Goal: Transaction & Acquisition: Purchase product/service

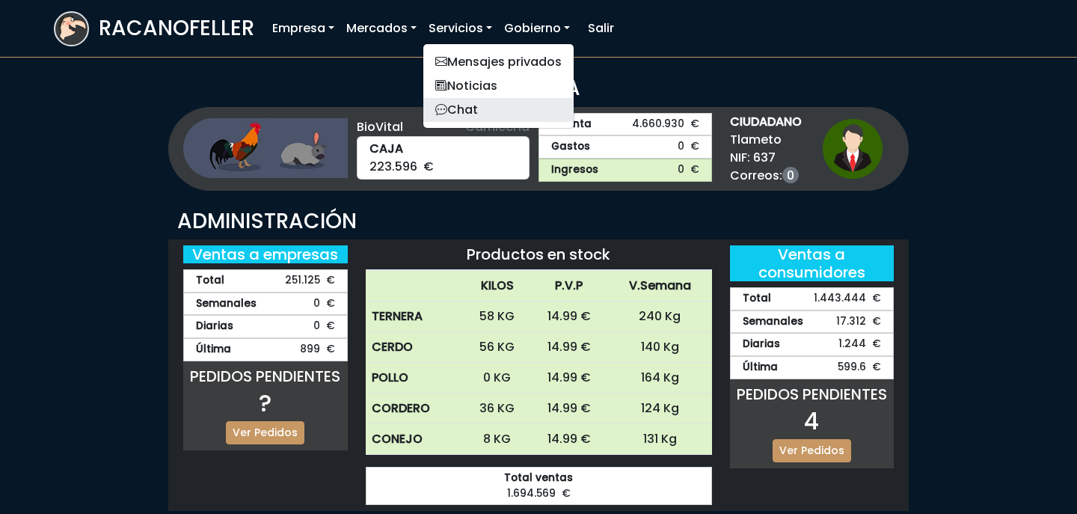
click at [470, 108] on link "Chat" at bounding box center [498, 110] width 150 height 24
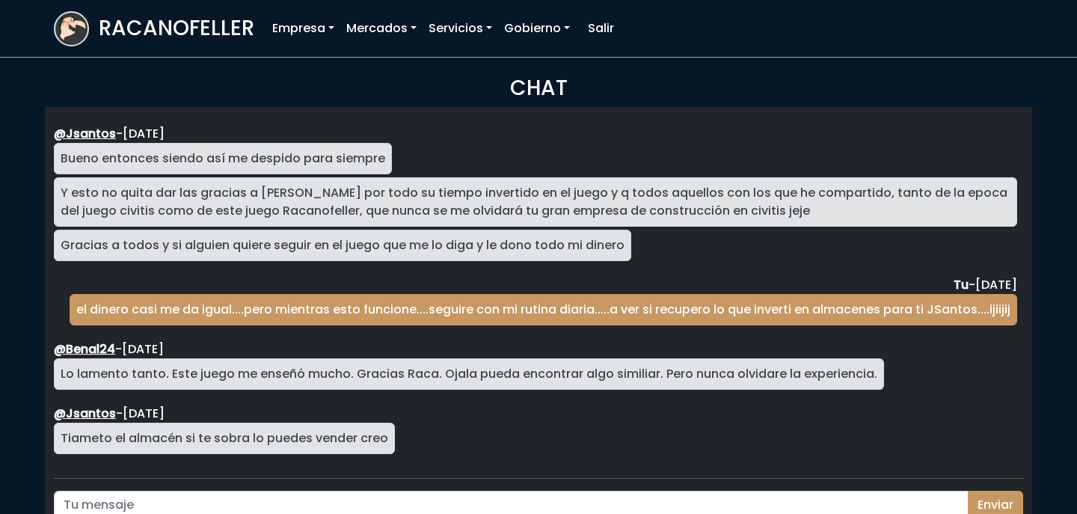
scroll to position [2707, 0]
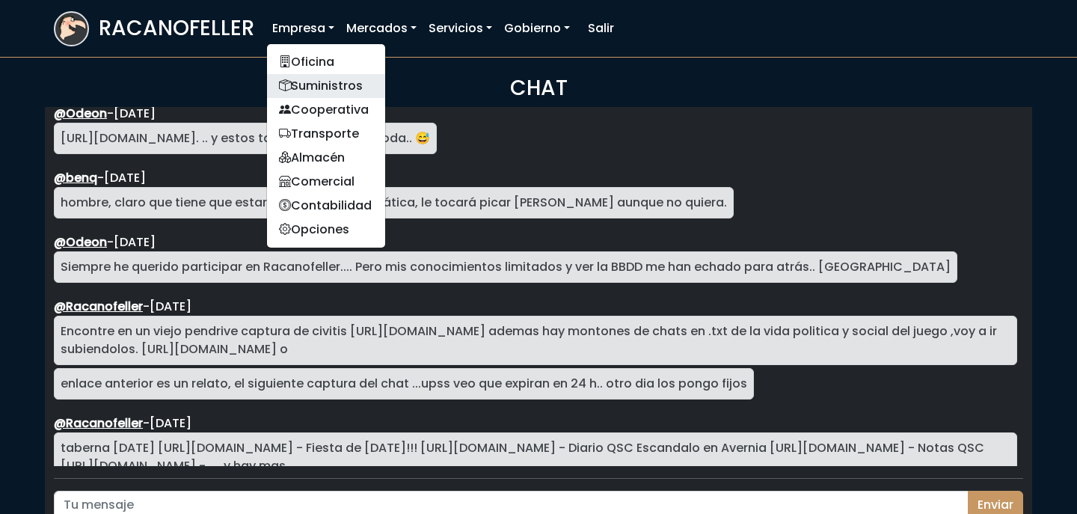
click at [311, 78] on link "Suministros" at bounding box center [326, 86] width 118 height 24
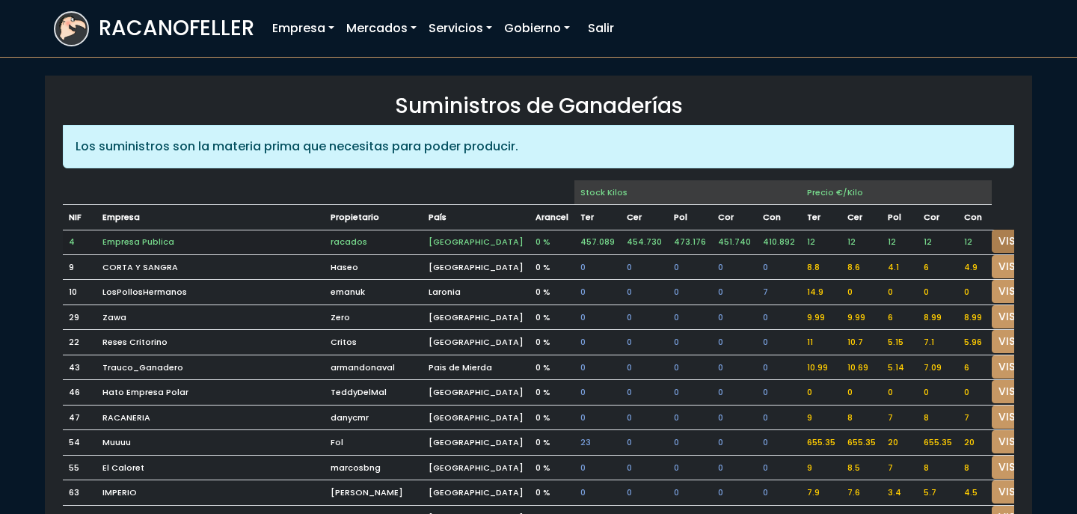
click at [992, 230] on link "VISITAR" at bounding box center [1019, 241] width 54 height 23
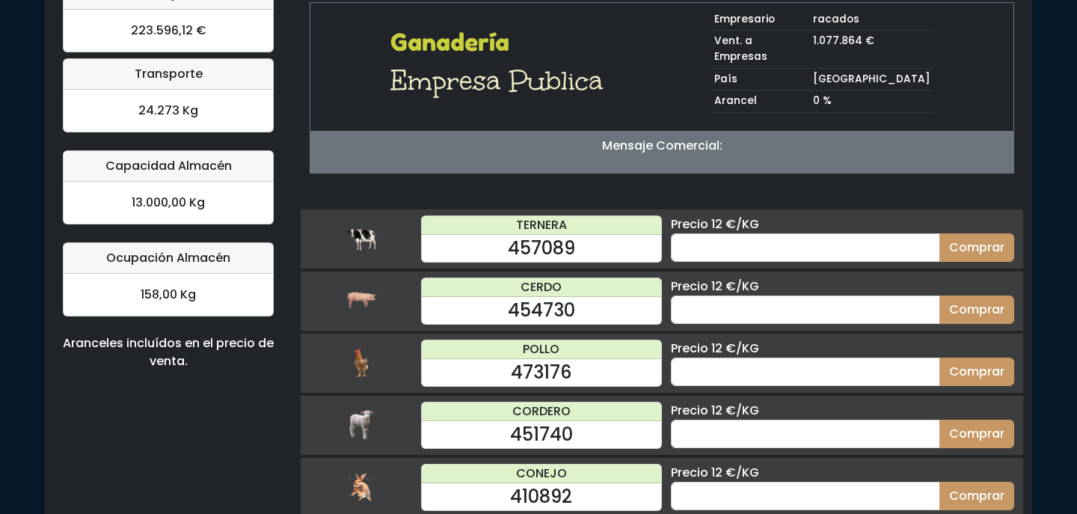
scroll to position [153, 0]
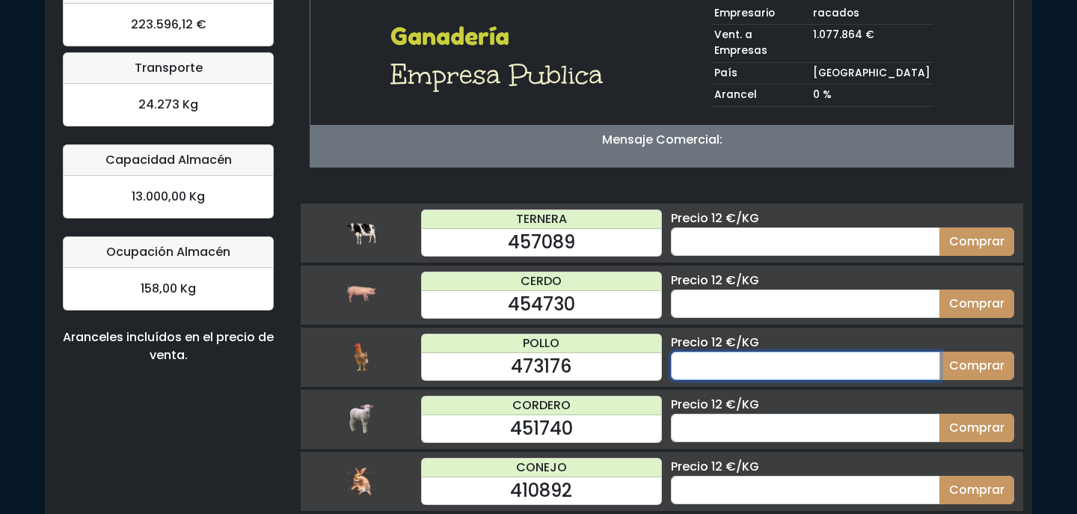
click at [831, 352] on input "number" at bounding box center [805, 366] width 269 height 28
type input "70"
click at [939, 352] on button "Comprar" at bounding box center [976, 366] width 75 height 28
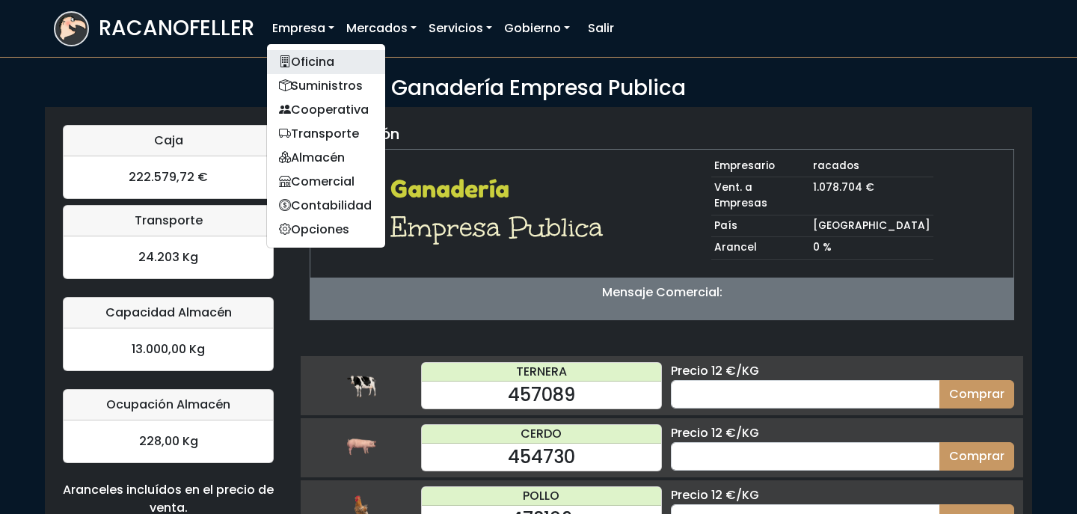
click at [317, 61] on link "Oficina" at bounding box center [326, 62] width 118 height 24
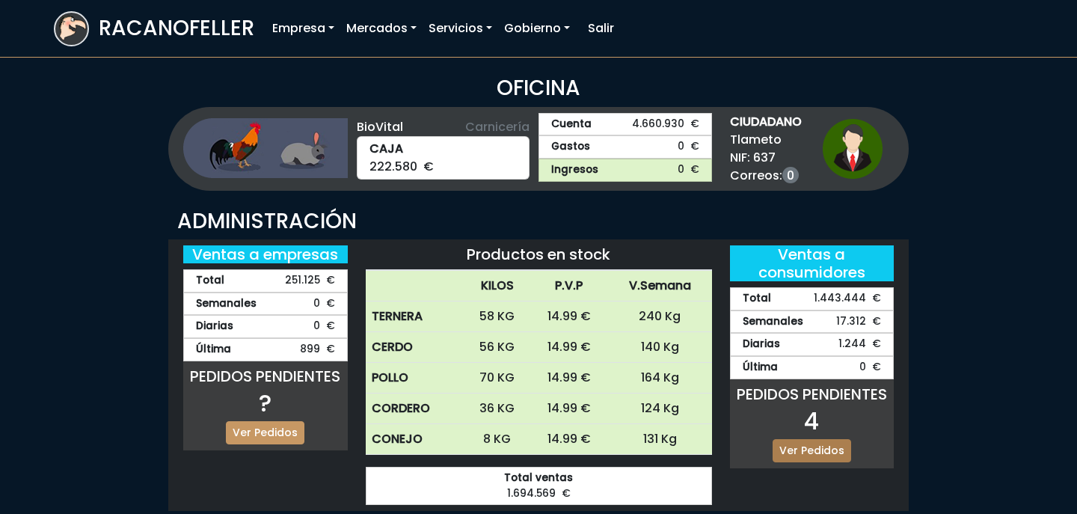
click at [823, 441] on link "Ver Pedidos" at bounding box center [812, 450] width 79 height 23
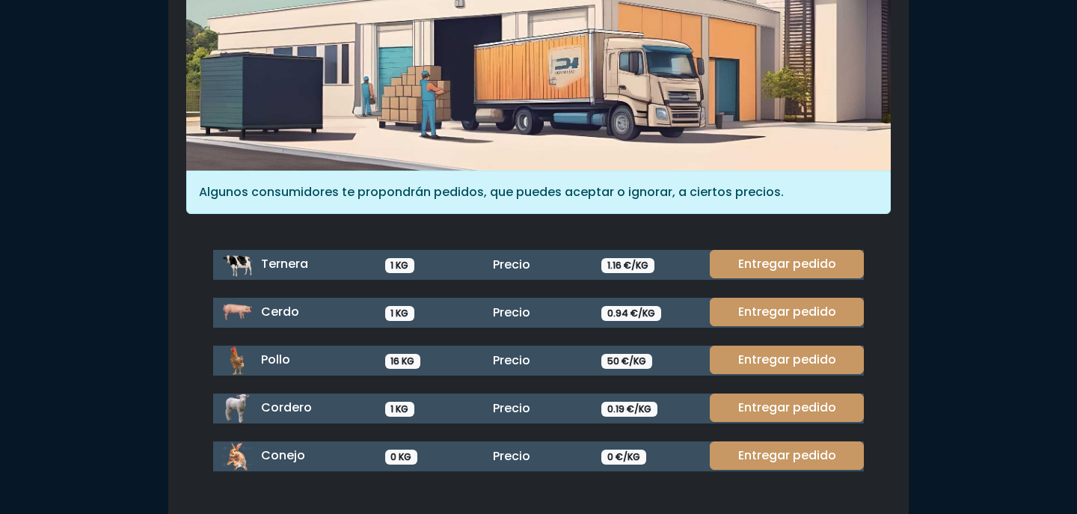
scroll to position [195, 0]
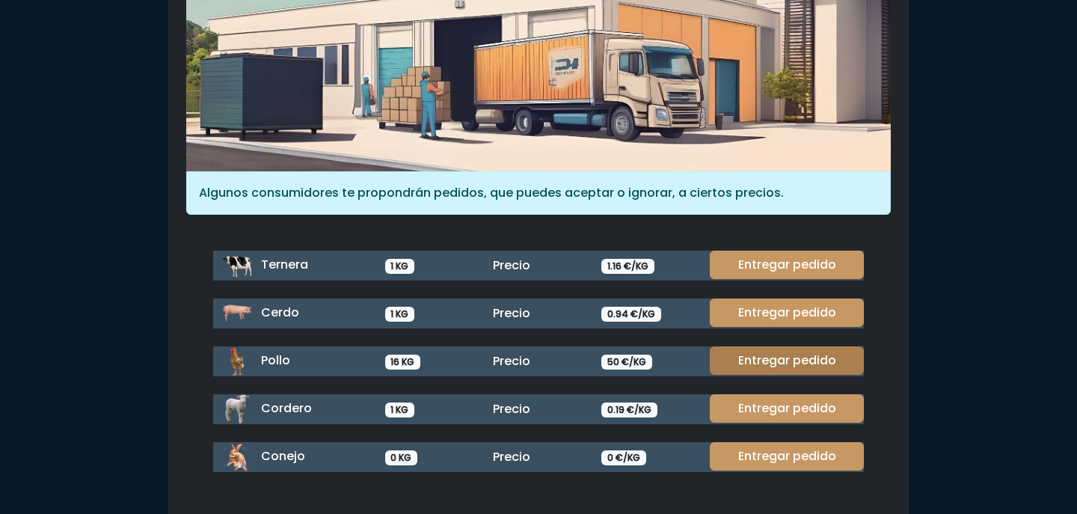
click at [780, 368] on link "Entregar pedido" at bounding box center [787, 360] width 154 height 28
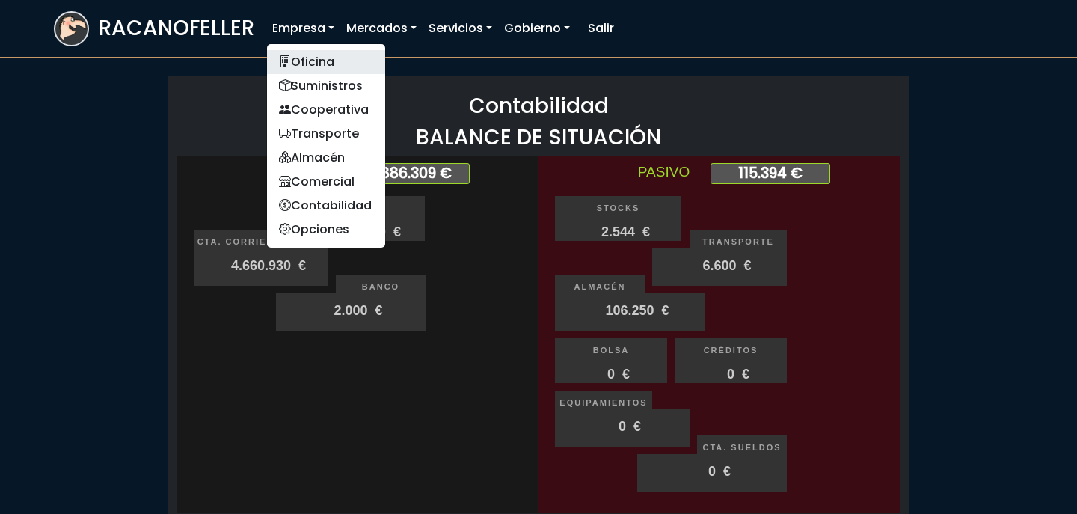
click at [315, 54] on link "Oficina" at bounding box center [326, 62] width 118 height 24
